Goal: Information Seeking & Learning: Understand process/instructions

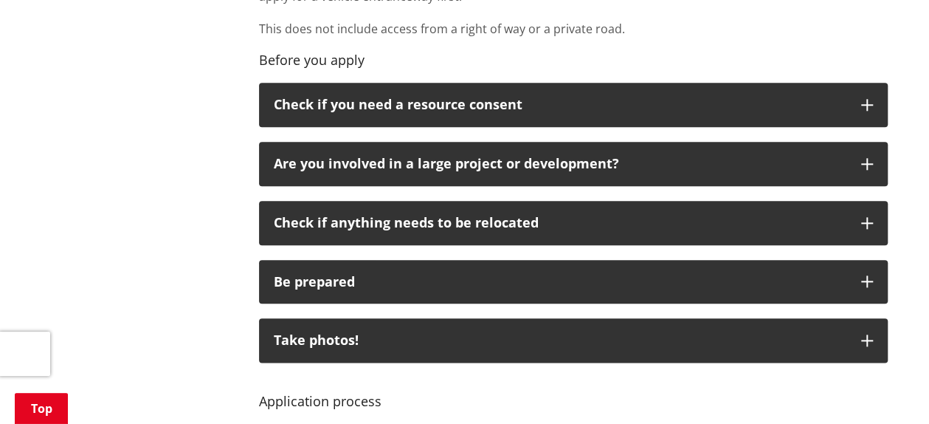
scroll to position [738, 0]
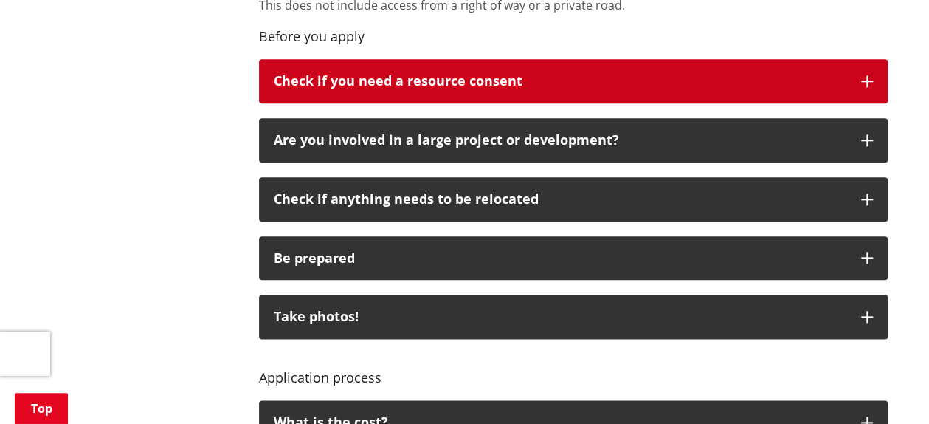
click at [847, 81] on button "Check if you need a resource consent" at bounding box center [573, 81] width 629 height 44
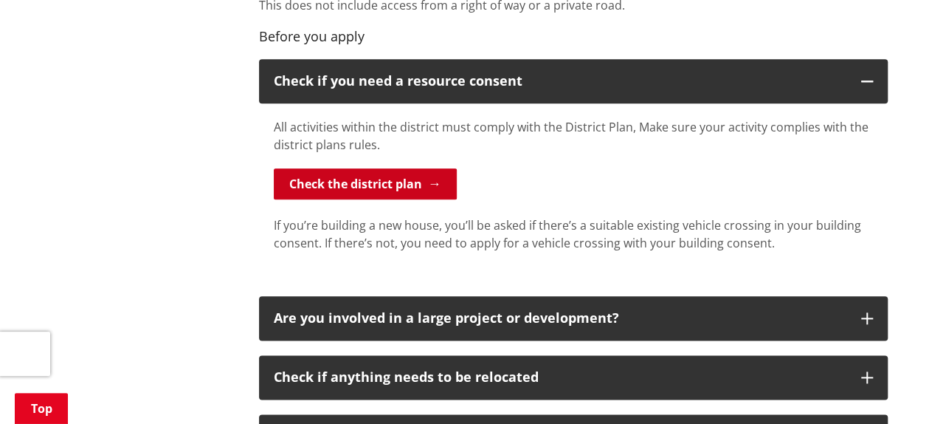
click at [396, 179] on link "Check the district plan" at bounding box center [365, 183] width 183 height 31
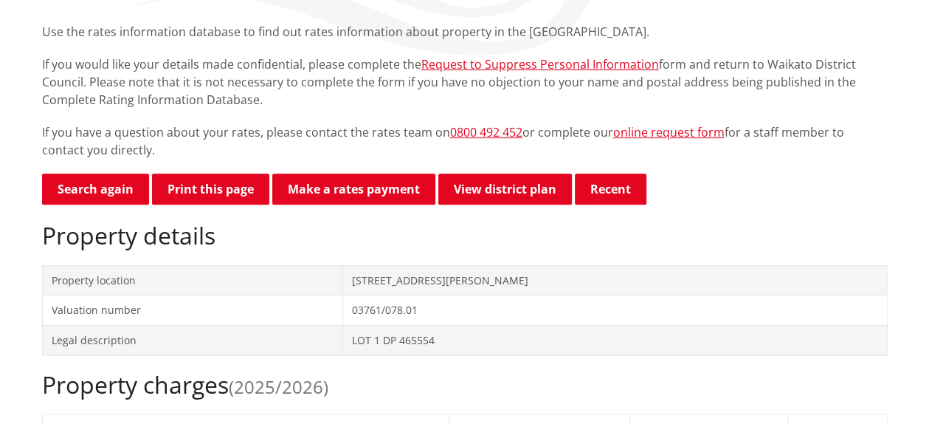
scroll to position [295, 0]
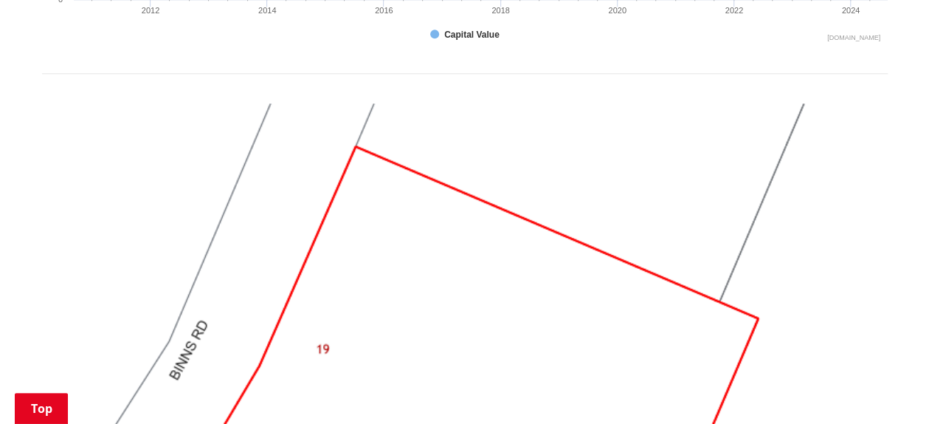
scroll to position [1181, 0]
